Goal: Task Accomplishment & Management: Use online tool/utility

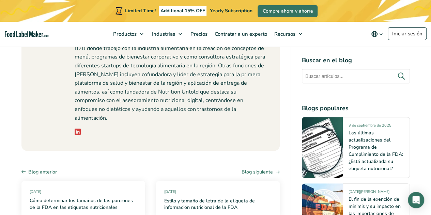
scroll to position [4187, 0]
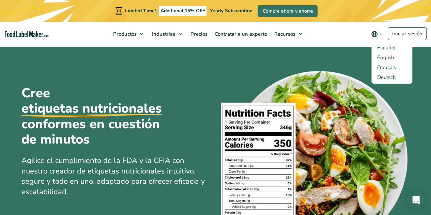
click at [386, 45] on span "Español" at bounding box center [386, 47] width 18 height 7
click at [0, 0] on input "Español" at bounding box center [0, 0] width 0 height 0
click at [387, 46] on span "Español" at bounding box center [386, 47] width 18 height 7
click at [0, 0] on input "Español" at bounding box center [0, 0] width 0 height 0
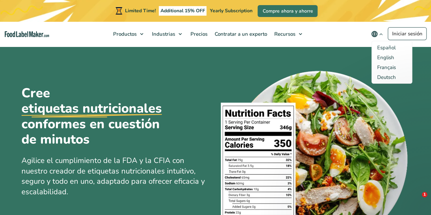
click at [389, 47] on span "Español" at bounding box center [386, 47] width 18 height 7
click at [0, 0] on input "Español" at bounding box center [0, 0] width 0 height 0
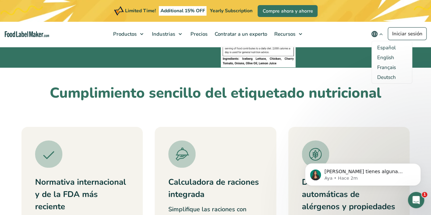
scroll to position [238, 0]
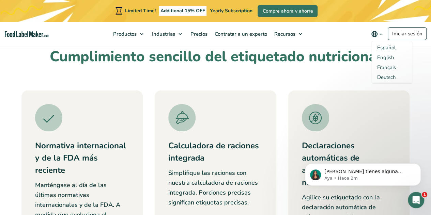
click at [288, 75] on div "Cumplimiento sencillo del etiquetado nutricional Normativa internacional y de l…" at bounding box center [215, 166] width 398 height 237
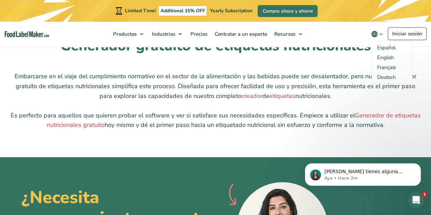
scroll to position [1668, 0]
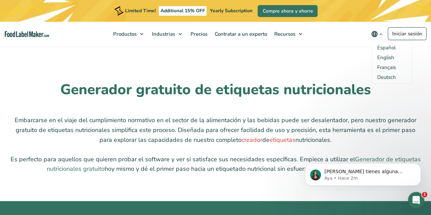
click at [75, 159] on link "Generador de etiquetas nutricionales gratuito" at bounding box center [234, 164] width 374 height 18
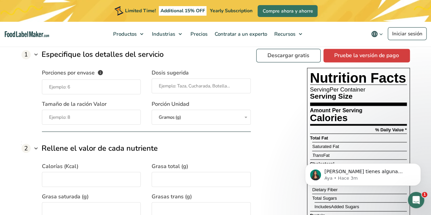
scroll to position [579, 0]
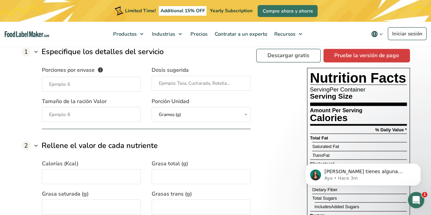
click at [109, 80] on input "Porciones por envase El número de raciones que contiene cada envase de su produ…" at bounding box center [91, 84] width 99 height 15
type input "5"
click at [110, 106] on div "Tamaño de la ración Valor" at bounding box center [91, 109] width 99 height 25
click at [99, 78] on input "5" at bounding box center [91, 84] width 99 height 15
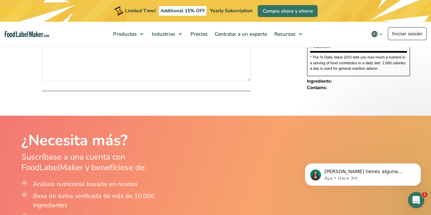
scroll to position [1089, 0]
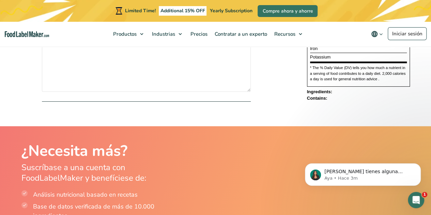
click at [327, 96] on strong "Contains:" at bounding box center [317, 98] width 20 height 5
click at [330, 90] on strong "Ingredients:" at bounding box center [319, 91] width 25 height 5
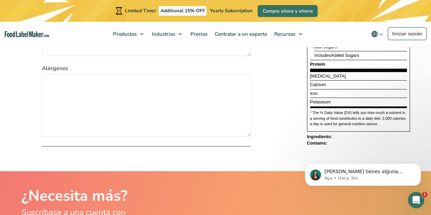
scroll to position [1055, 0]
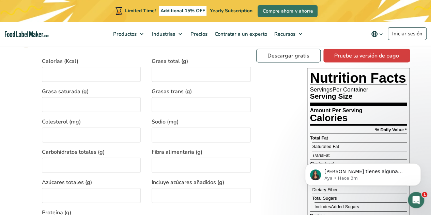
click at [321, 102] on div "Serving Size" at bounding box center [358, 98] width 97 height 11
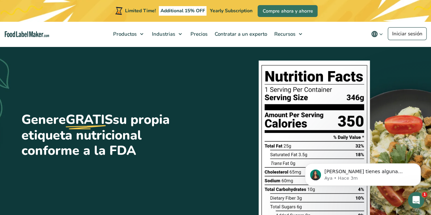
scroll to position [0, 0]
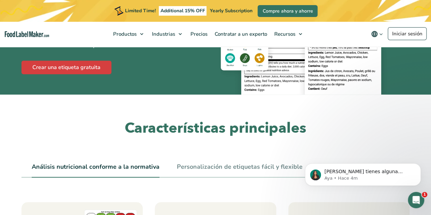
scroll to position [204, 0]
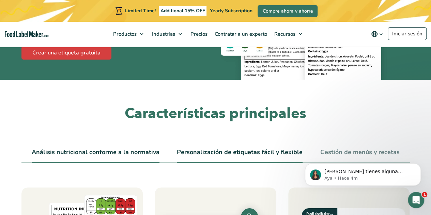
click at [188, 149] on link "Personalización de etiquetas fácil y flexible" at bounding box center [240, 152] width 126 height 7
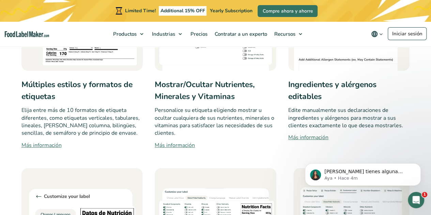
scroll to position [443, 0]
click at [56, 146] on link "Más información" at bounding box center [82, 145] width 122 height 8
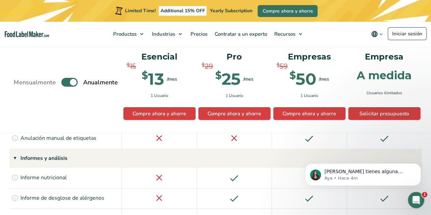
scroll to position [1021, 0]
